Goal: Download file/media

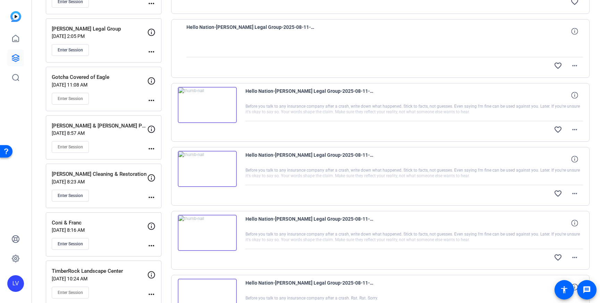
scroll to position [136, 0]
click at [220, 116] on img at bounding box center [207, 104] width 59 height 36
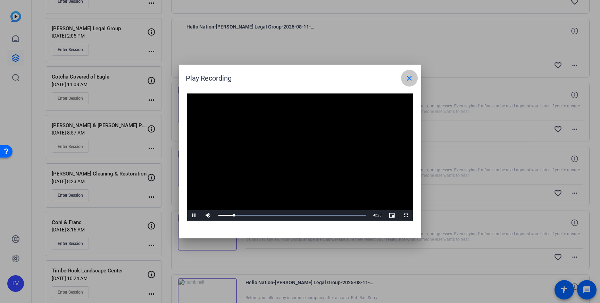
click at [412, 78] on mat-icon "close" at bounding box center [409, 78] width 8 height 8
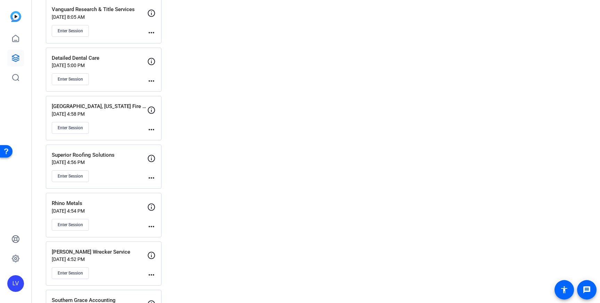
scroll to position [1177, 0]
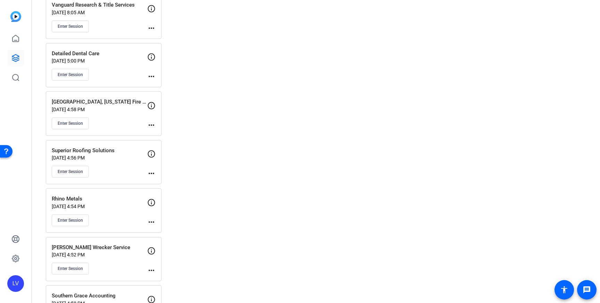
click at [116, 156] on p "[DATE] 4:56 PM" at bounding box center [99, 158] width 95 height 6
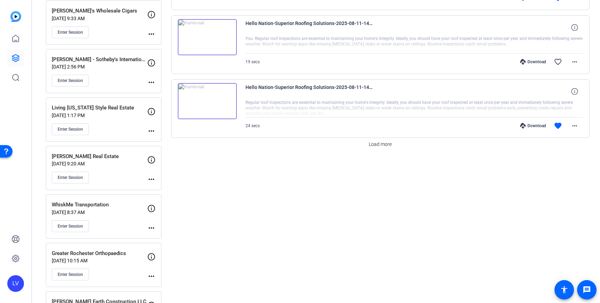
scroll to position [581, 0]
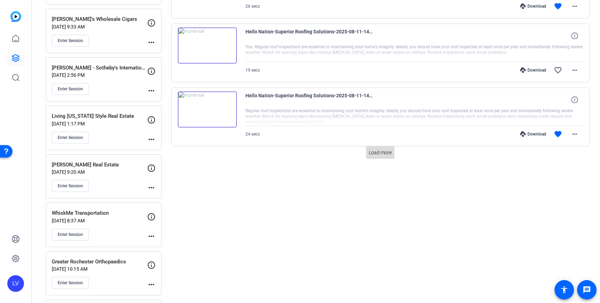
click at [384, 155] on span "Load more" at bounding box center [380, 152] width 23 height 7
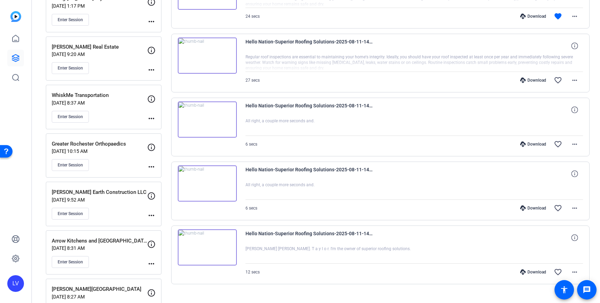
scroll to position [698, 0]
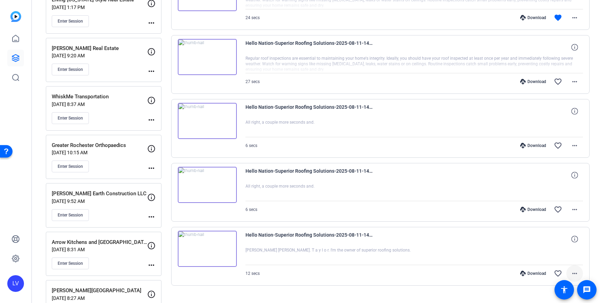
click at [576, 276] on mat-icon "more_horiz" at bounding box center [574, 273] width 8 height 8
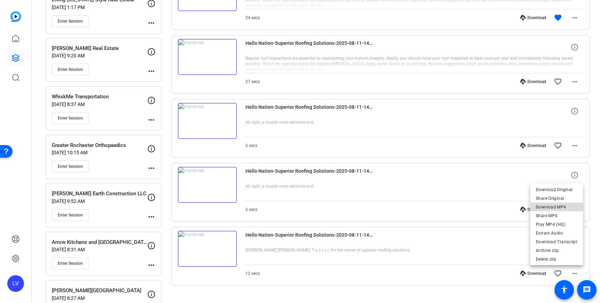
click at [559, 206] on span "Download MP4" at bounding box center [557, 207] width 42 height 8
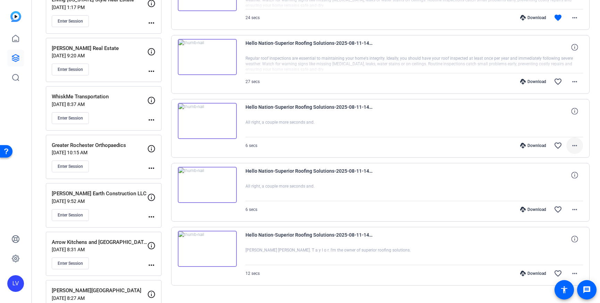
click at [574, 144] on mat-icon "more_horiz" at bounding box center [574, 145] width 8 height 8
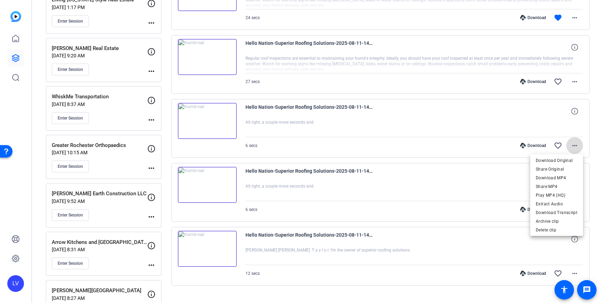
scroll to position [696, 0]
click at [567, 174] on span "Download MP4" at bounding box center [557, 178] width 42 height 8
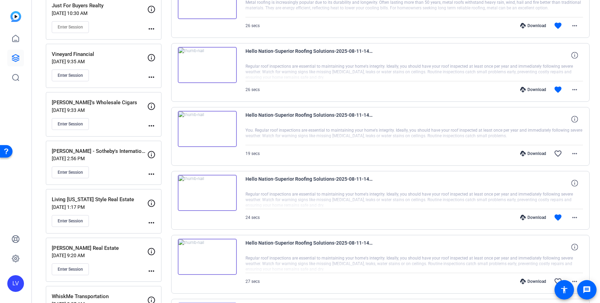
scroll to position [499, 0]
click at [572, 215] on mat-icon "more_horiz" at bounding box center [574, 216] width 8 height 8
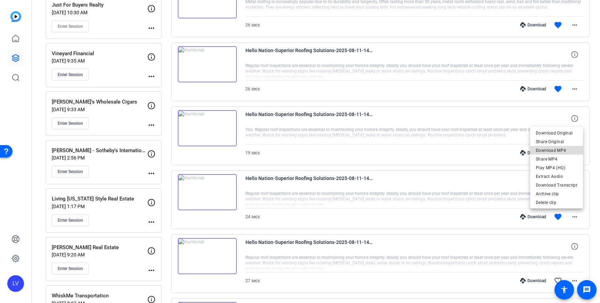
click at [565, 149] on span "Download MP4" at bounding box center [557, 150] width 42 height 8
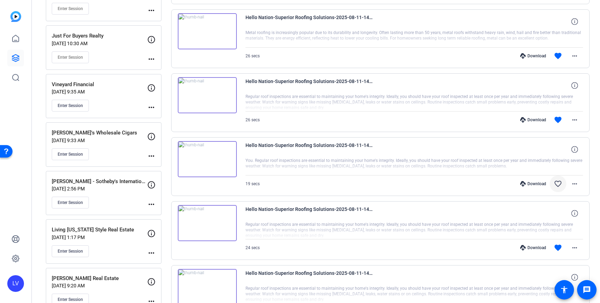
scroll to position [456, 0]
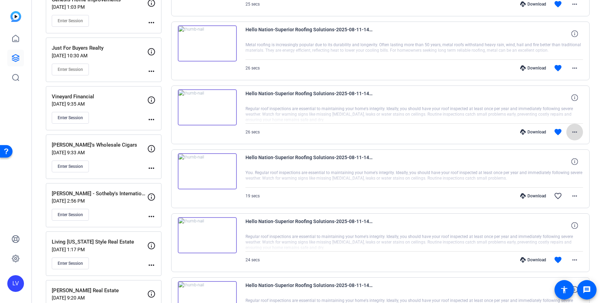
click at [575, 130] on mat-icon "more_horiz" at bounding box center [574, 132] width 8 height 8
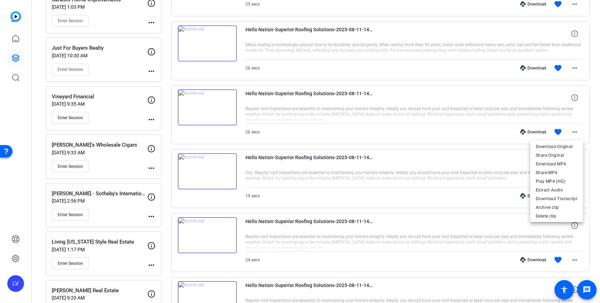
click at [565, 162] on span "Download MP4" at bounding box center [557, 164] width 42 height 8
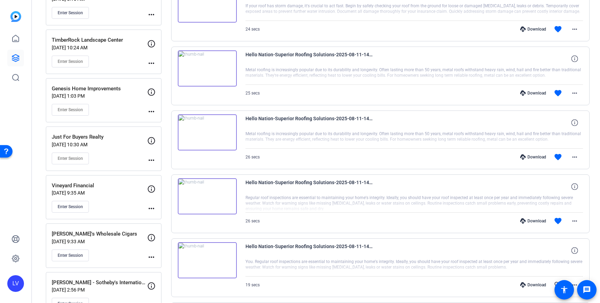
scroll to position [371, 0]
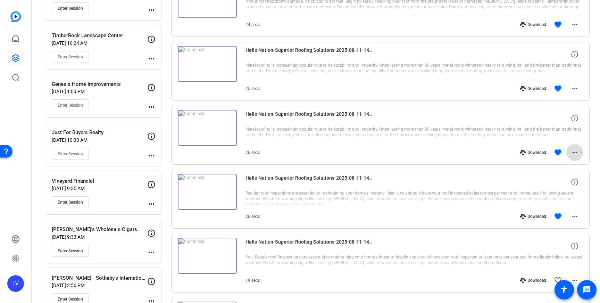
click at [574, 152] on mat-icon "more_horiz" at bounding box center [574, 152] width 8 height 8
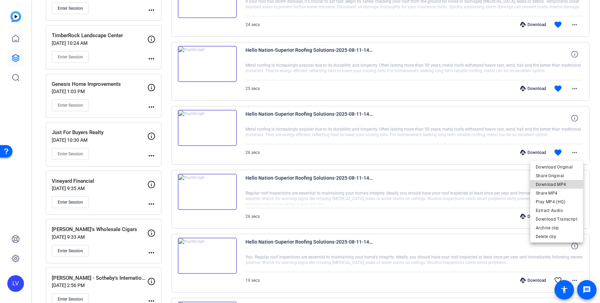
click at [567, 185] on span "Download MP4" at bounding box center [557, 184] width 42 height 8
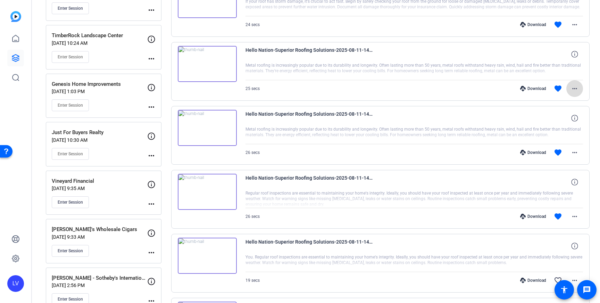
click at [575, 91] on mat-icon "more_horiz" at bounding box center [574, 88] width 8 height 8
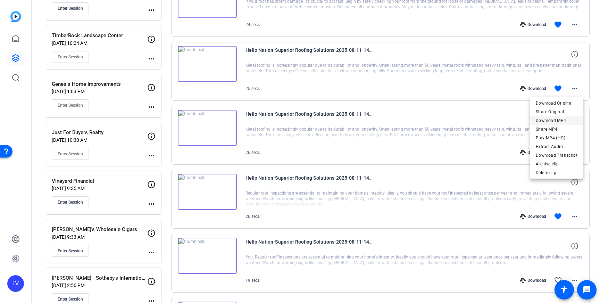
click at [567, 119] on span "Download MP4" at bounding box center [557, 120] width 42 height 8
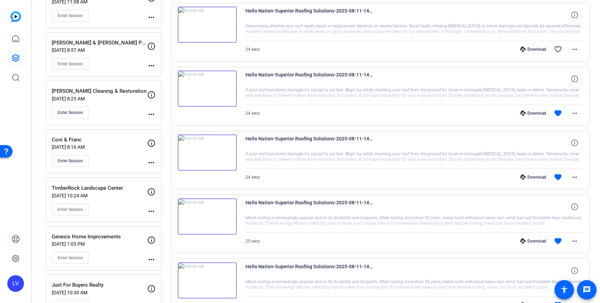
scroll to position [220, 0]
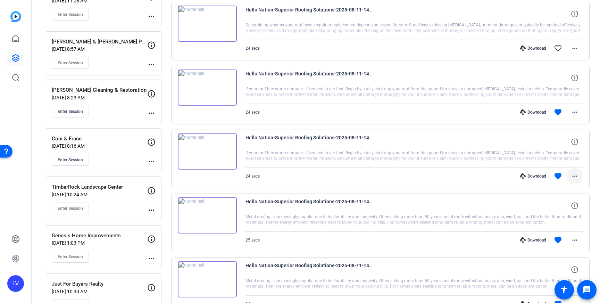
click at [579, 175] on span at bounding box center [574, 176] width 17 height 17
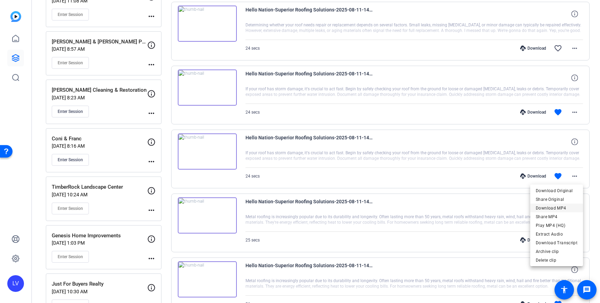
click at [561, 208] on span "Download MP4" at bounding box center [557, 208] width 42 height 8
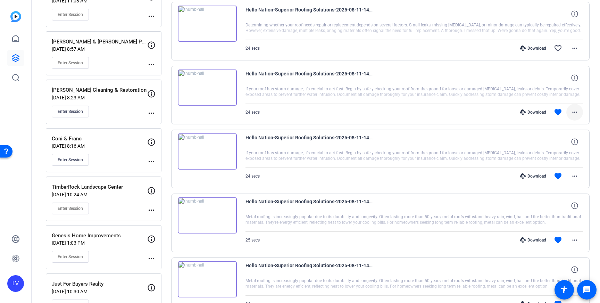
click at [577, 114] on mat-icon "more_horiz" at bounding box center [574, 112] width 8 height 8
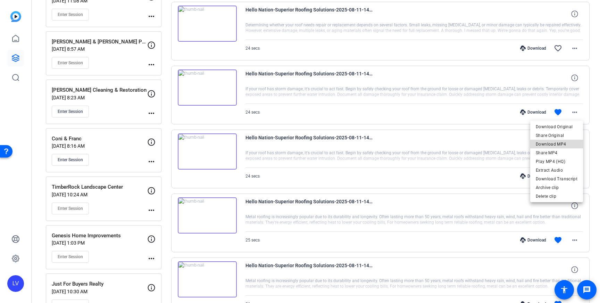
click at [569, 144] on span "Download MP4" at bounding box center [557, 144] width 42 height 8
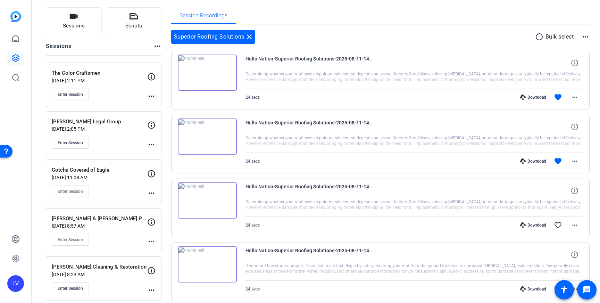
scroll to position [53, 0]
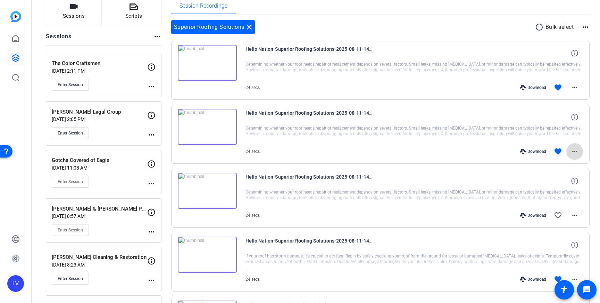
click at [578, 150] on mat-icon "more_horiz" at bounding box center [574, 151] width 8 height 8
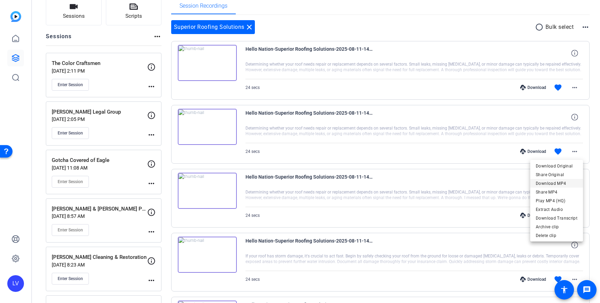
click at [562, 181] on span "Download MP4" at bounding box center [557, 183] width 42 height 8
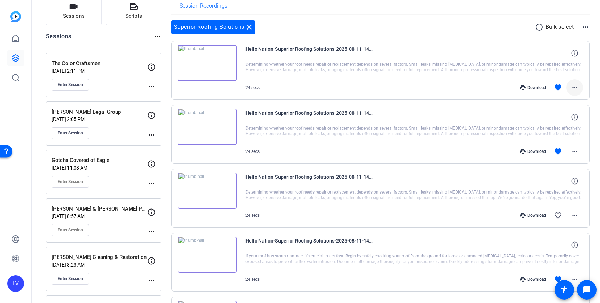
click at [572, 90] on mat-icon "more_horiz" at bounding box center [574, 87] width 8 height 8
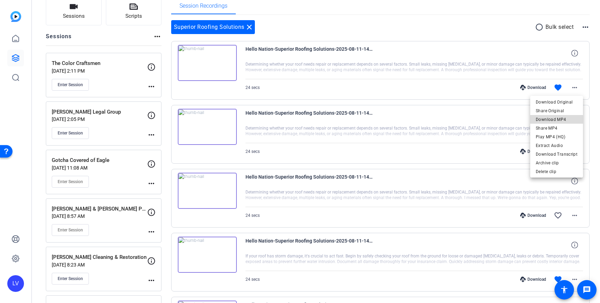
click at [559, 120] on span "Download MP4" at bounding box center [557, 119] width 42 height 8
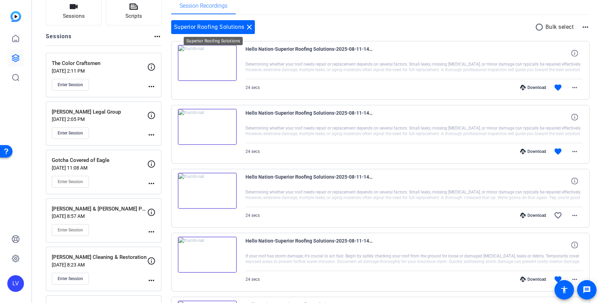
click at [248, 26] on mat-icon "close" at bounding box center [249, 27] width 8 height 8
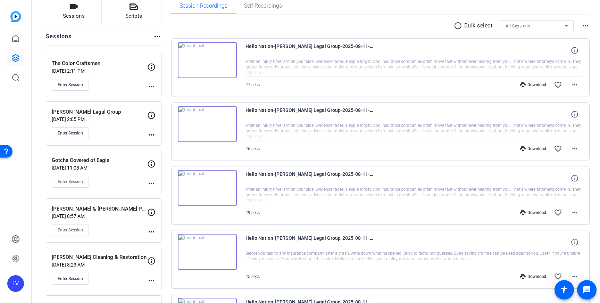
scroll to position [0, 0]
